Goal: Navigation & Orientation: Go to known website

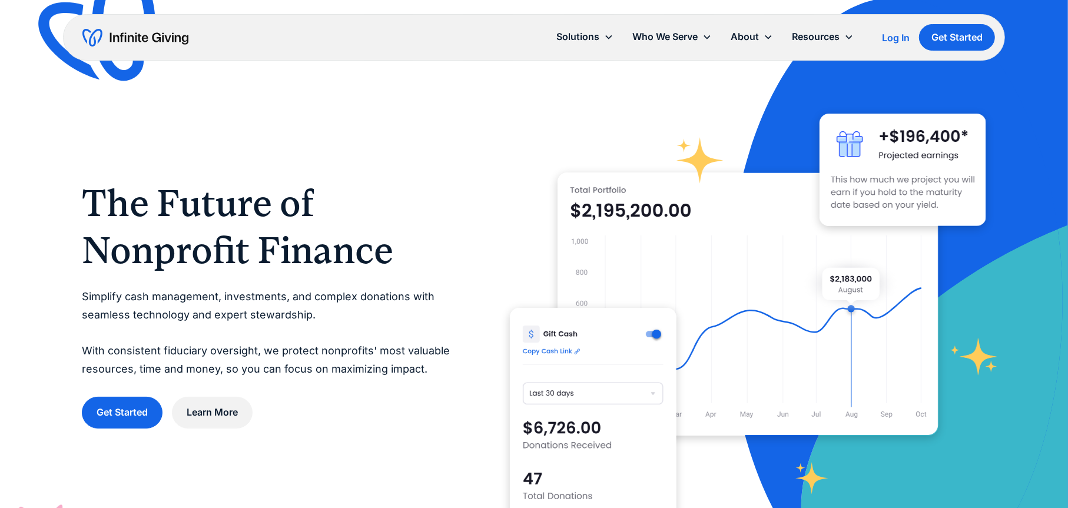
click at [885, 36] on div "Log In" at bounding box center [896, 37] width 28 height 9
click at [899, 39] on div "Log In" at bounding box center [896, 37] width 28 height 9
